Goal: Go to known website: Go to known website

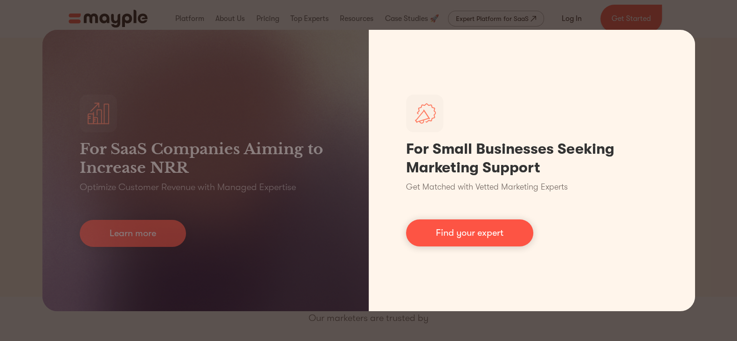
click at [489, 228] on link "Find your expert" at bounding box center [469, 233] width 127 height 27
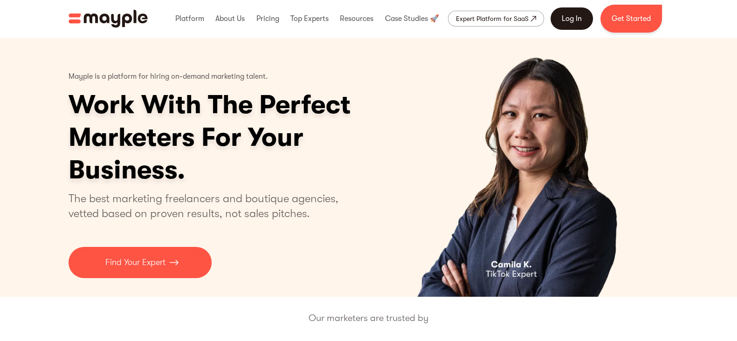
click at [578, 15] on link "Log In" at bounding box center [571, 18] width 42 height 22
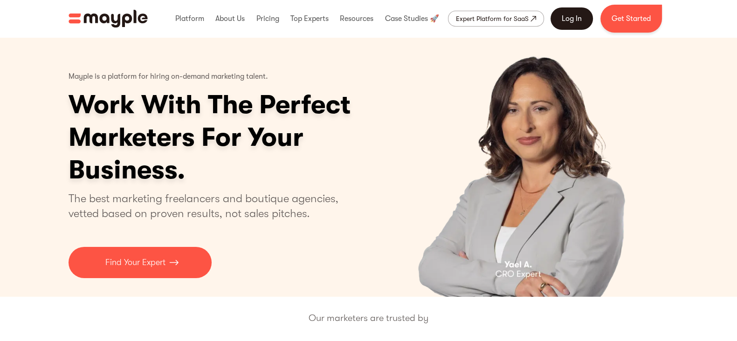
click at [572, 17] on link "Log In" at bounding box center [571, 18] width 42 height 22
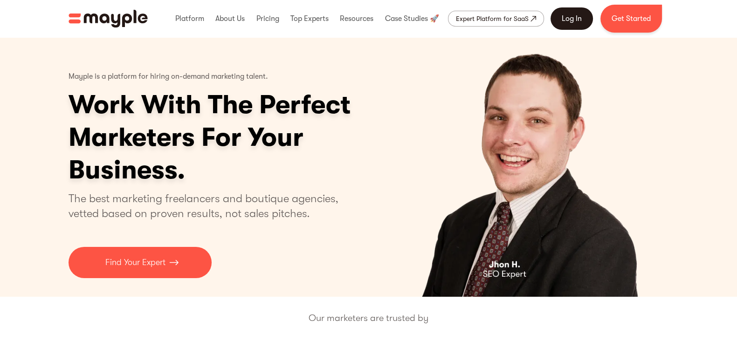
click at [571, 15] on link "Log In" at bounding box center [571, 18] width 42 height 22
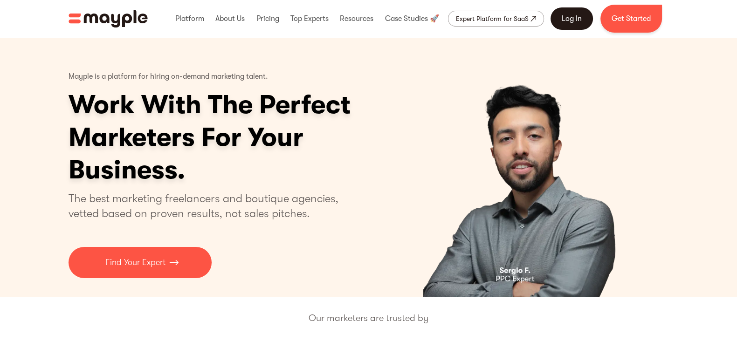
click at [578, 22] on link "Log In" at bounding box center [571, 18] width 42 height 22
